Goal: Task Accomplishment & Management: Manage account settings

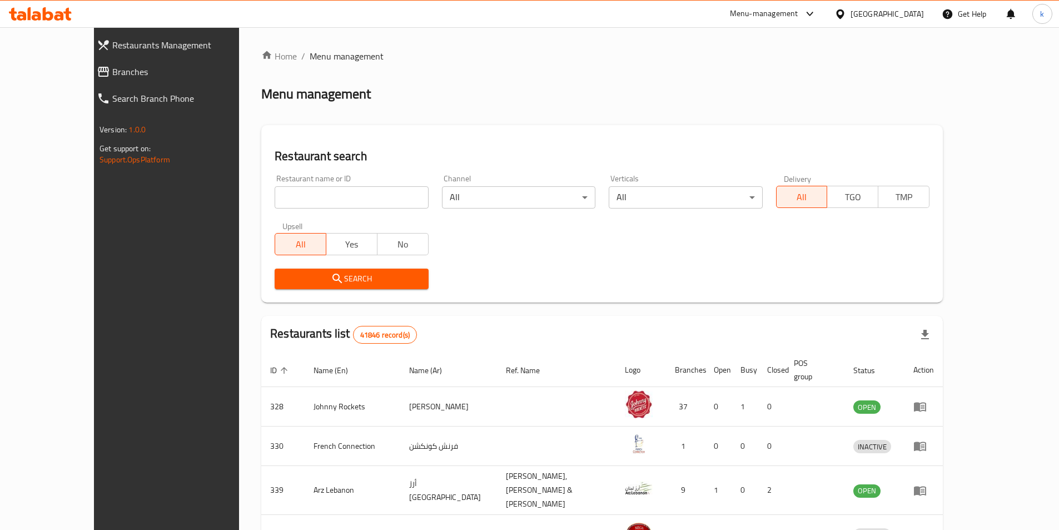
click at [599, 240] on div "Restaurant name or ID Restaurant name or ID Channel All ​ Verticals All ​ Deliv…" at bounding box center [602, 232] width 668 height 128
click at [112, 71] on span "Branches" at bounding box center [187, 71] width 150 height 13
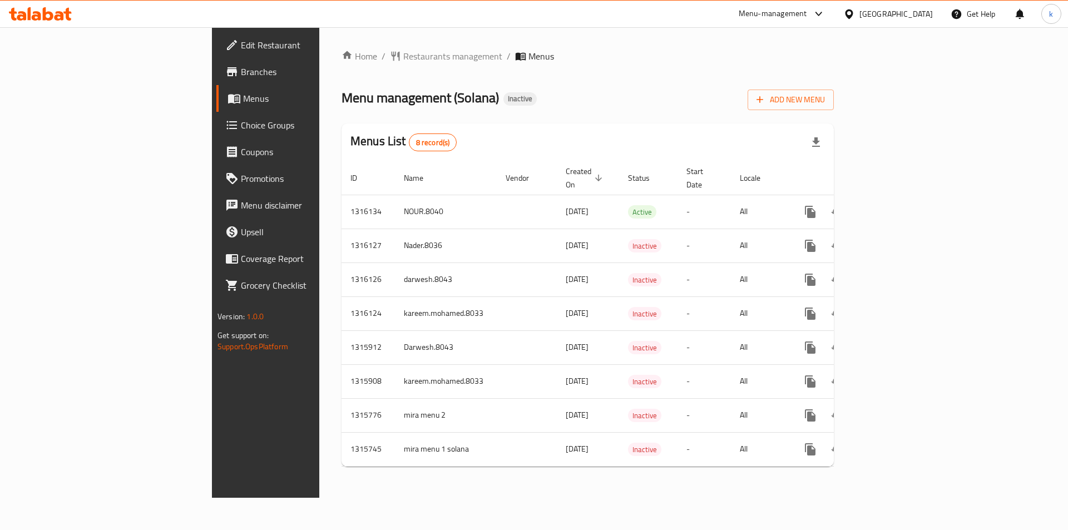
click at [227, 97] on span at bounding box center [235, 98] width 16 height 13
click at [833, 107] on button "Add New Menu" at bounding box center [790, 100] width 86 height 21
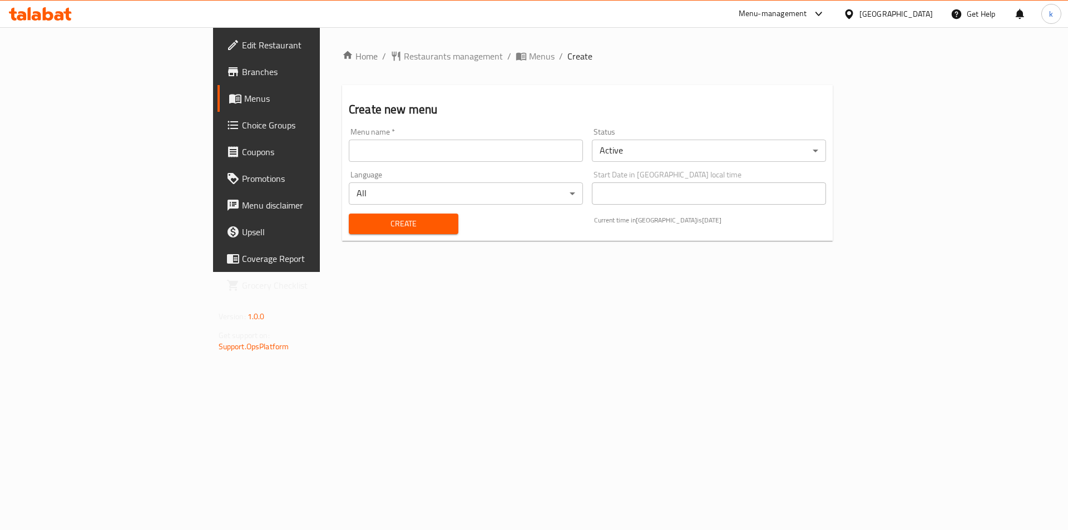
click at [349, 144] on input "text" at bounding box center [466, 151] width 234 height 22
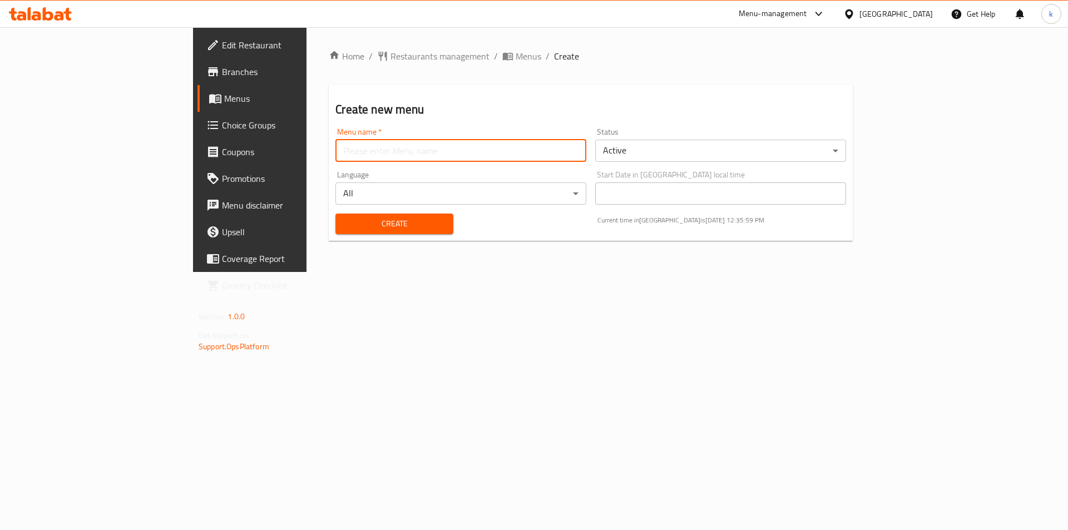
type input "kawther8045"
click at [344, 221] on span "Create" at bounding box center [394, 224] width 100 height 14
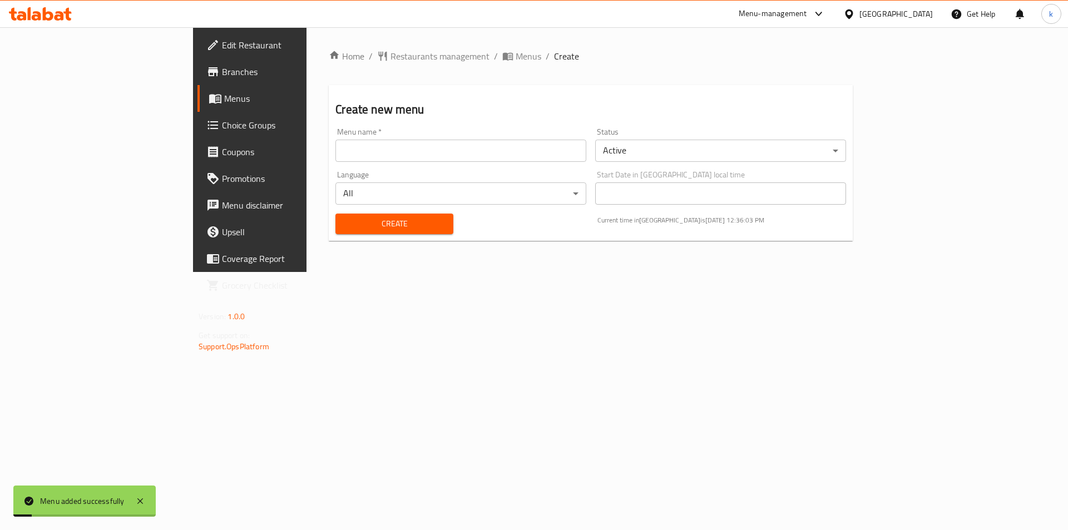
click at [197, 88] on link "Menus" at bounding box center [284, 98] width 174 height 27
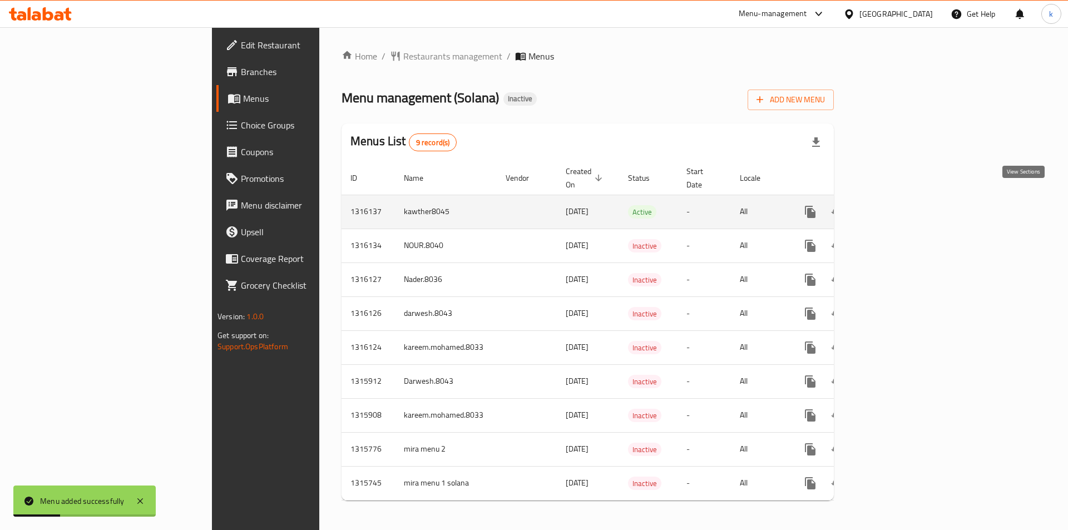
click at [895, 207] on icon "enhanced table" at bounding box center [890, 212] width 10 height 10
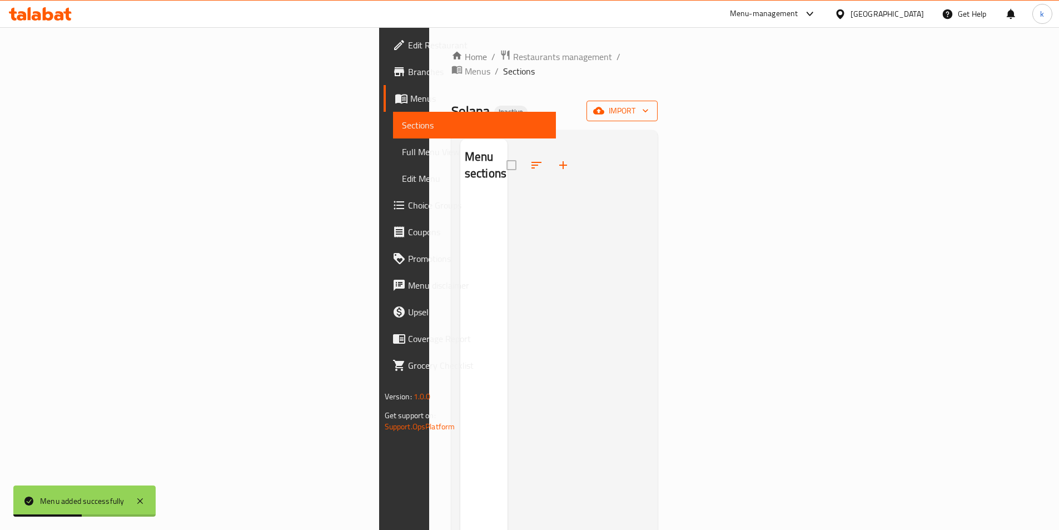
click at [604, 105] on icon "button" at bounding box center [598, 110] width 11 height 11
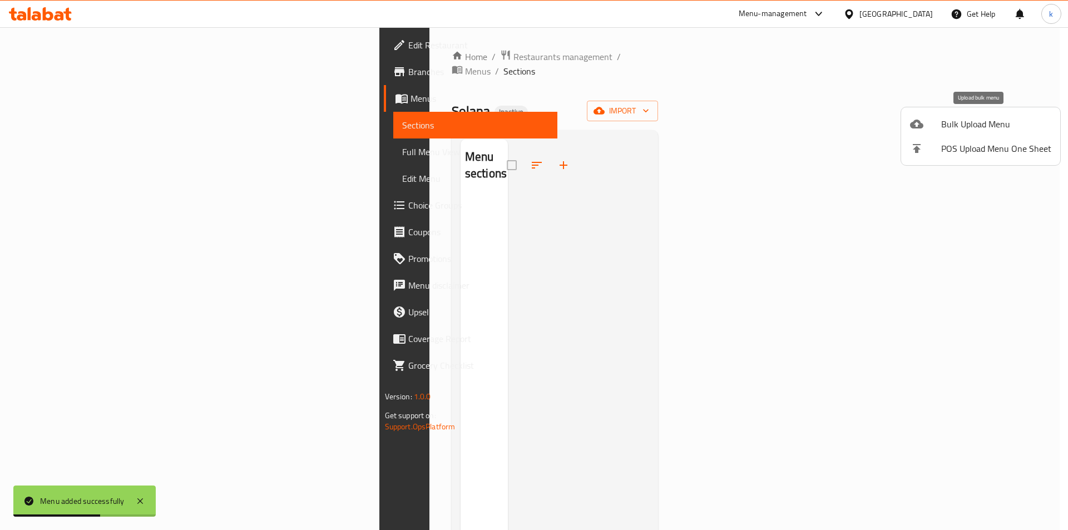
click at [969, 121] on span "Bulk Upload Menu" at bounding box center [996, 123] width 110 height 13
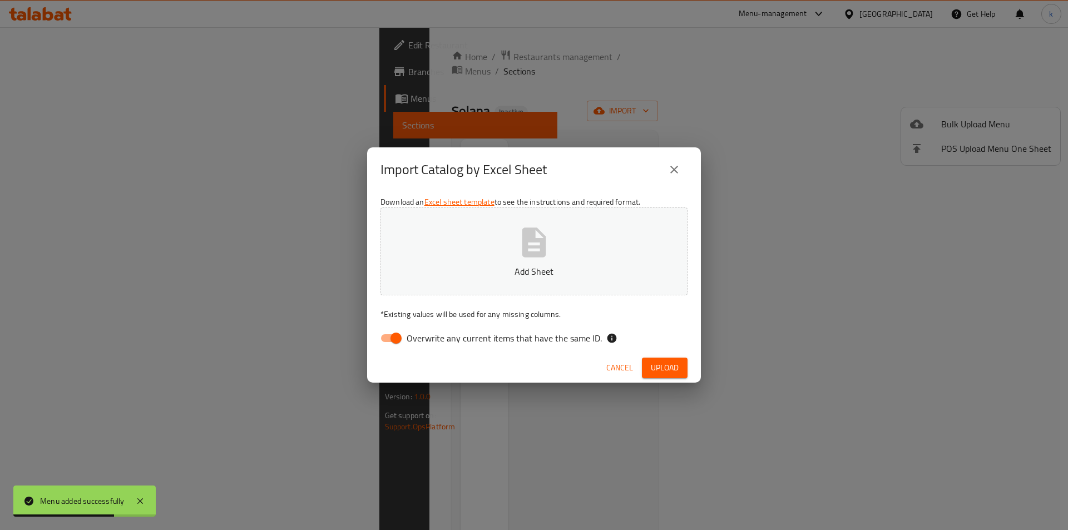
click at [426, 344] on span "Overwrite any current items that have the same ID." at bounding box center [503, 337] width 195 height 13
click at [426, 344] on input "Overwrite any current items that have the same ID." at bounding box center [395, 337] width 63 height 21
checkbox input "false"
click at [463, 296] on div "Download an Excel sheet template to see the instructions and required format. A…" at bounding box center [534, 272] width 334 height 161
click at [480, 262] on button "Add Sheet" at bounding box center [533, 251] width 307 height 88
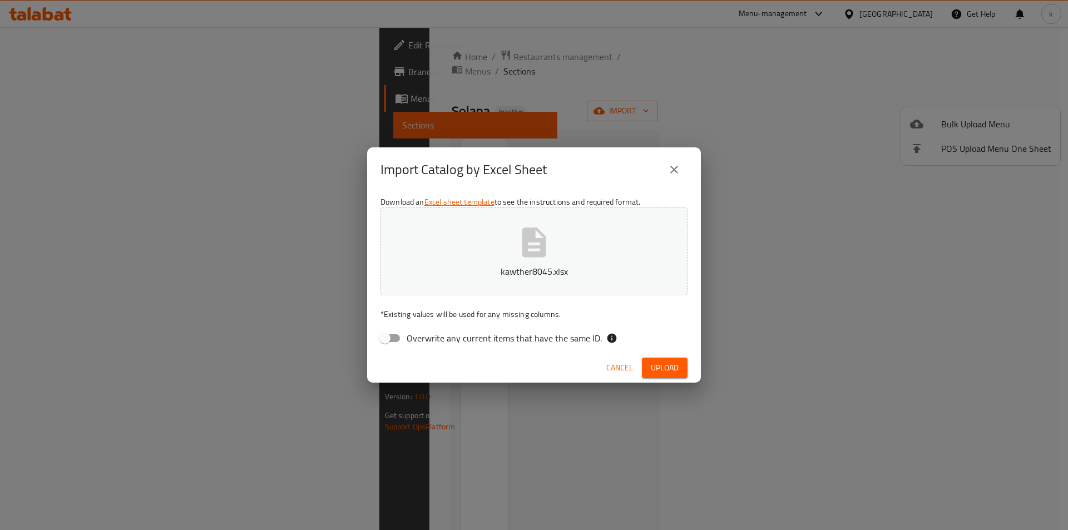
click at [670, 374] on span "Upload" at bounding box center [665, 368] width 28 height 14
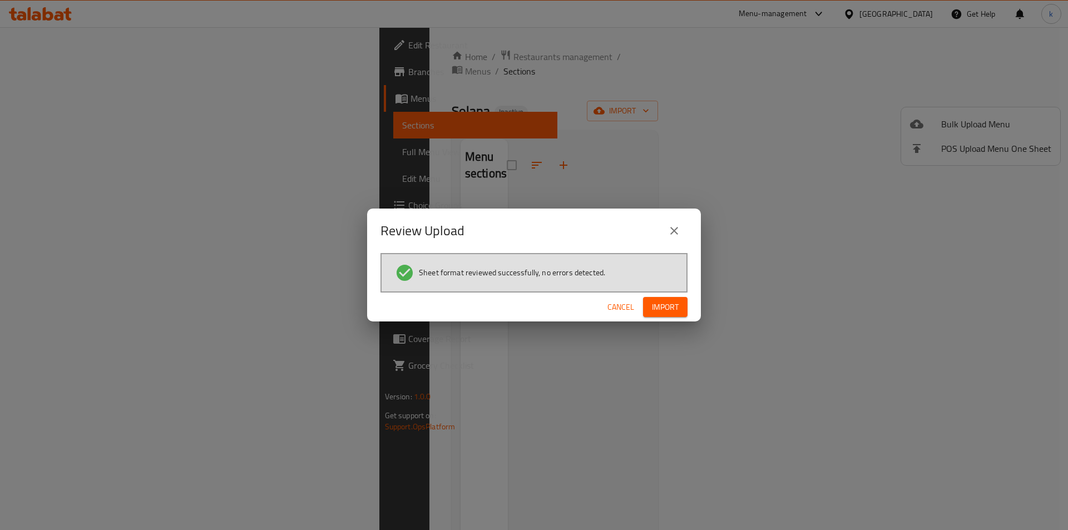
click at [668, 307] on span "Import" at bounding box center [665, 307] width 27 height 14
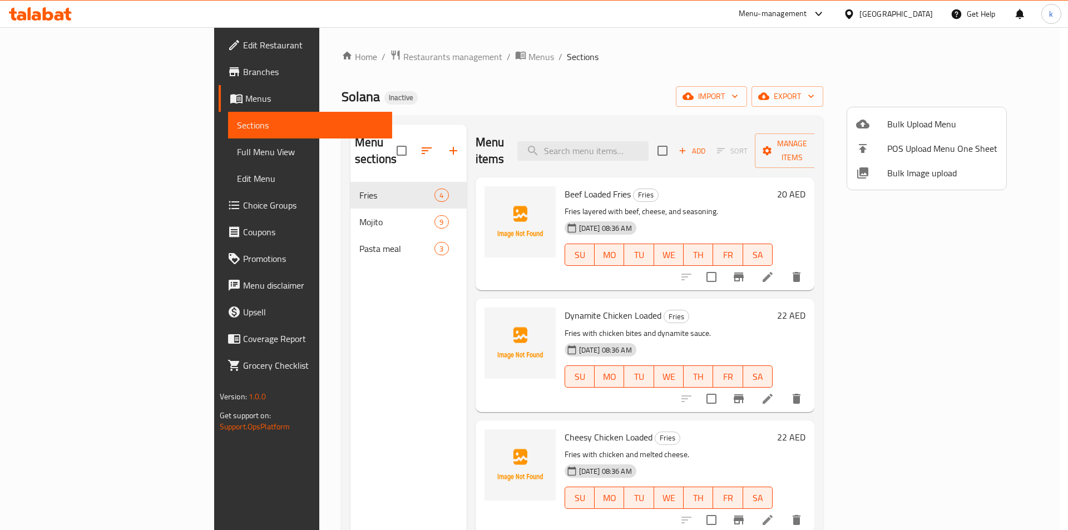
click at [54, 152] on div at bounding box center [534, 265] width 1068 height 530
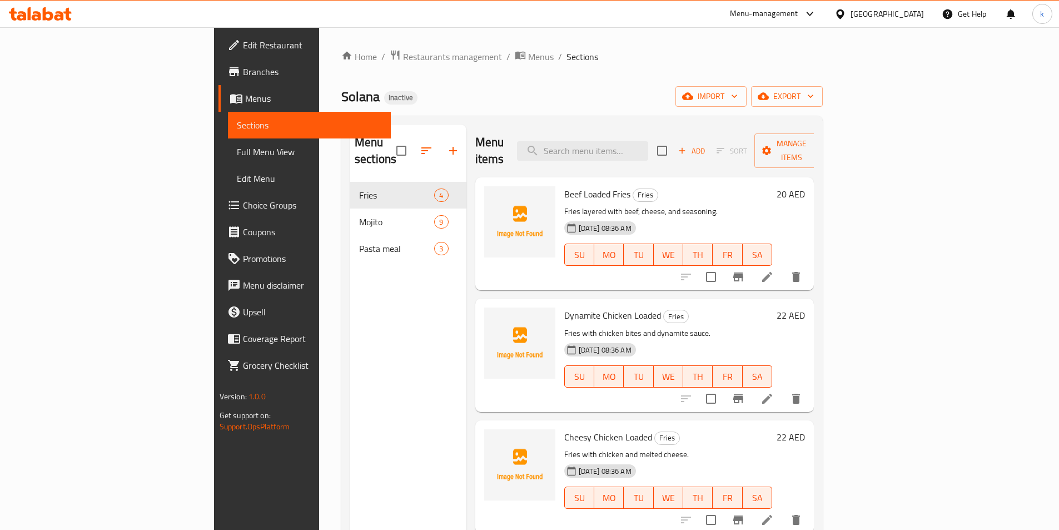
click at [228, 147] on link "Full Menu View" at bounding box center [309, 151] width 163 height 27
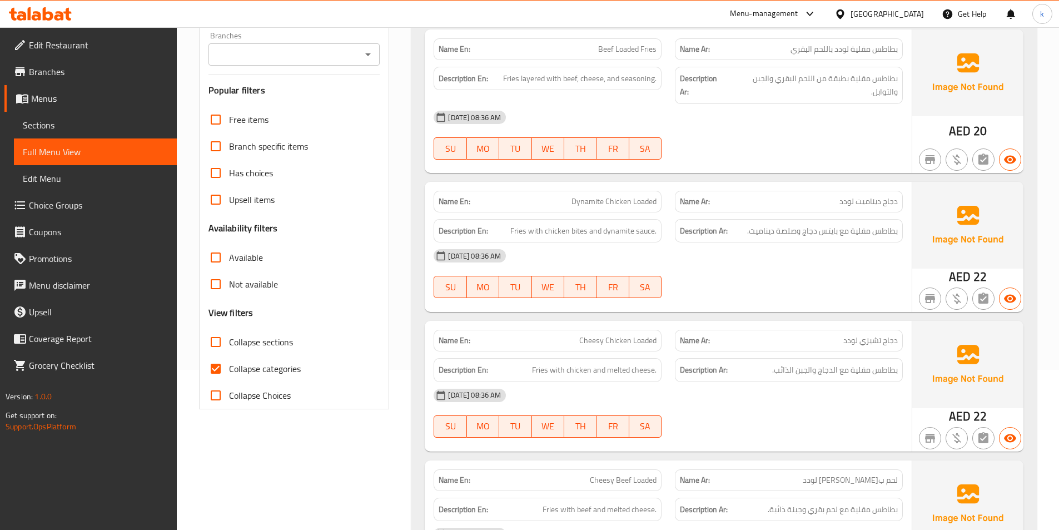
scroll to position [56, 0]
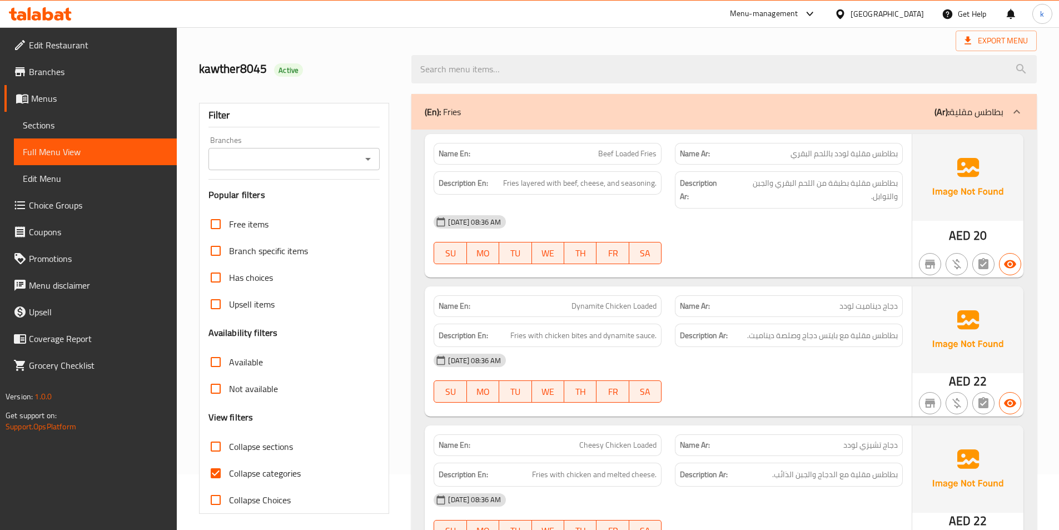
click at [246, 477] on span "Collapse categories" at bounding box center [265, 472] width 72 height 13
click at [229, 477] on input "Collapse categories" at bounding box center [215, 473] width 27 height 27
checkbox input "false"
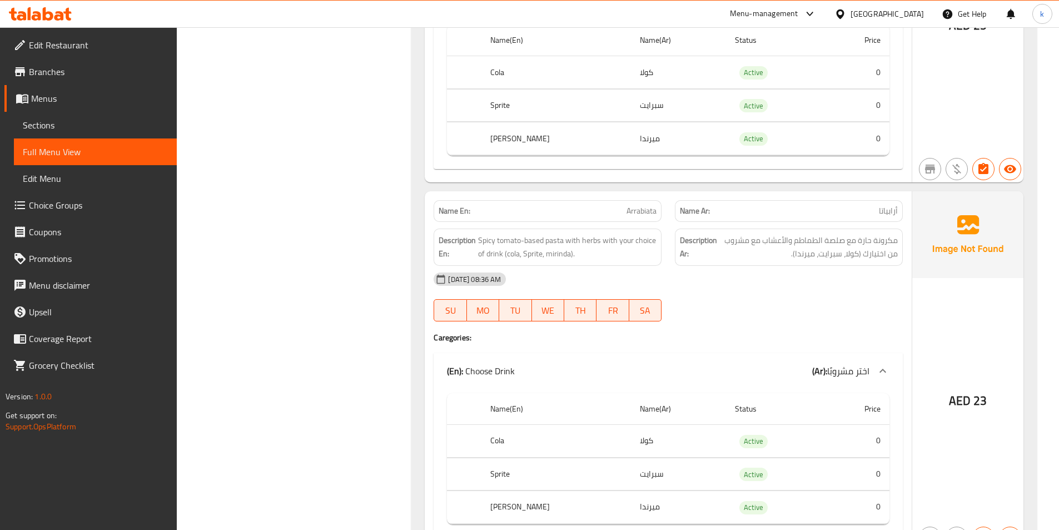
scroll to position [2748, 0]
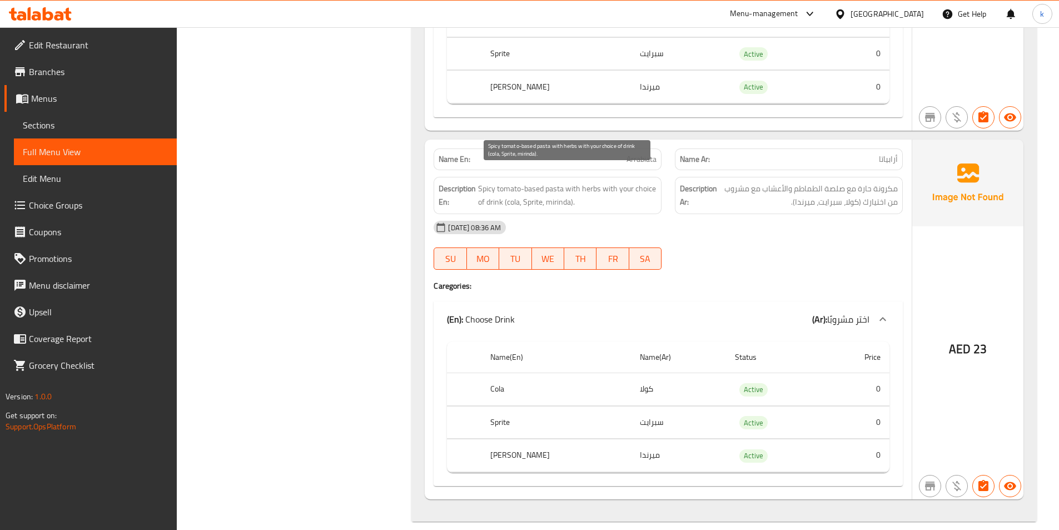
click at [590, 182] on span "Spicy tomato-based pasta with herbs with your choice of drink (cola, Sprite, mi…" at bounding box center [567, 195] width 178 height 27
copy span "herbs"
click at [698, 280] on h4 "Caregories:" at bounding box center [668, 285] width 469 height 11
